Goal: Communication & Community: Answer question/provide support

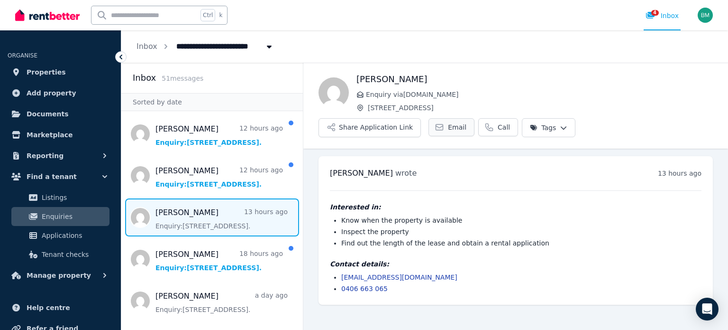
click at [467, 122] on span "Email" at bounding box center [457, 126] width 18 height 9
drag, startPoint x: 502, startPoint y: 176, endPoint x: 516, endPoint y: 176, distance: 14.2
click at [504, 190] on div "Interested in: Know when the property is available Inspect the property Find ou…" at bounding box center [516, 241] width 372 height 103
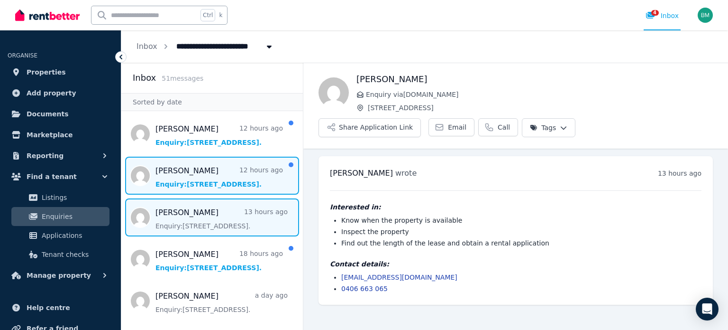
click at [233, 177] on span "Message list" at bounding box center [212, 175] width 182 height 38
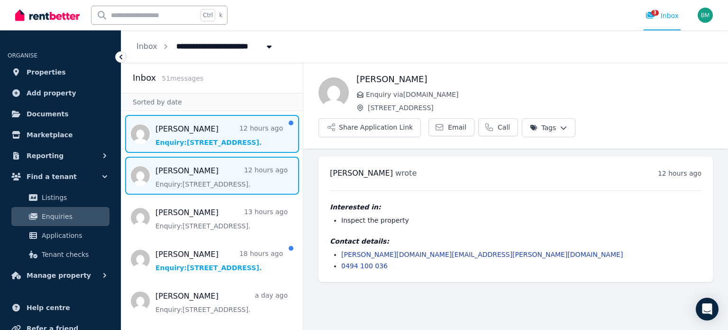
click at [210, 128] on span "Message list" at bounding box center [212, 134] width 182 height 38
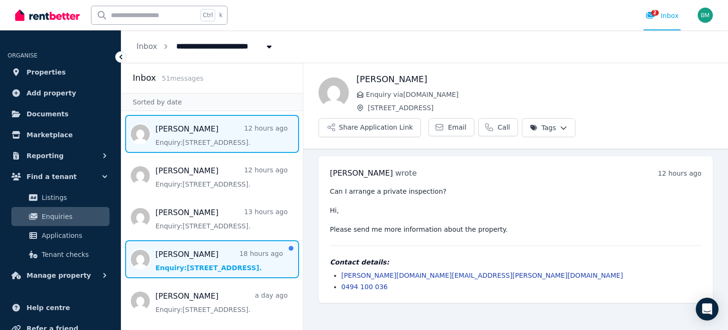
click at [209, 266] on span "Message list" at bounding box center [212, 259] width 182 height 38
